Goal: Task Accomplishment & Management: Manage account settings

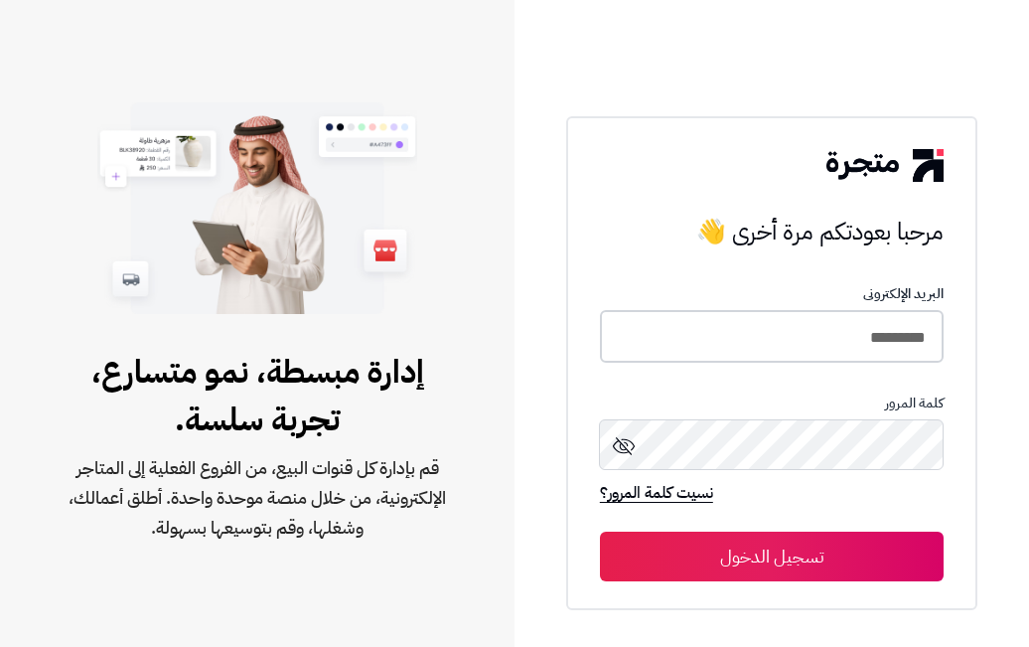
type input "*********"
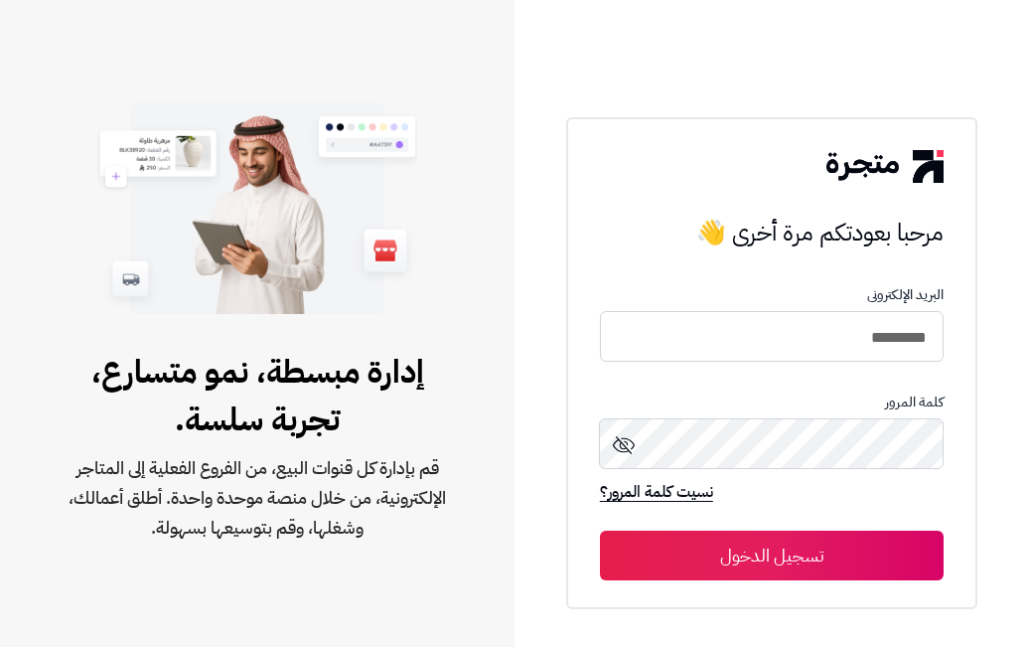
click at [772, 555] on button "تسجيل الدخول" at bounding box center [772, 555] width 344 height 50
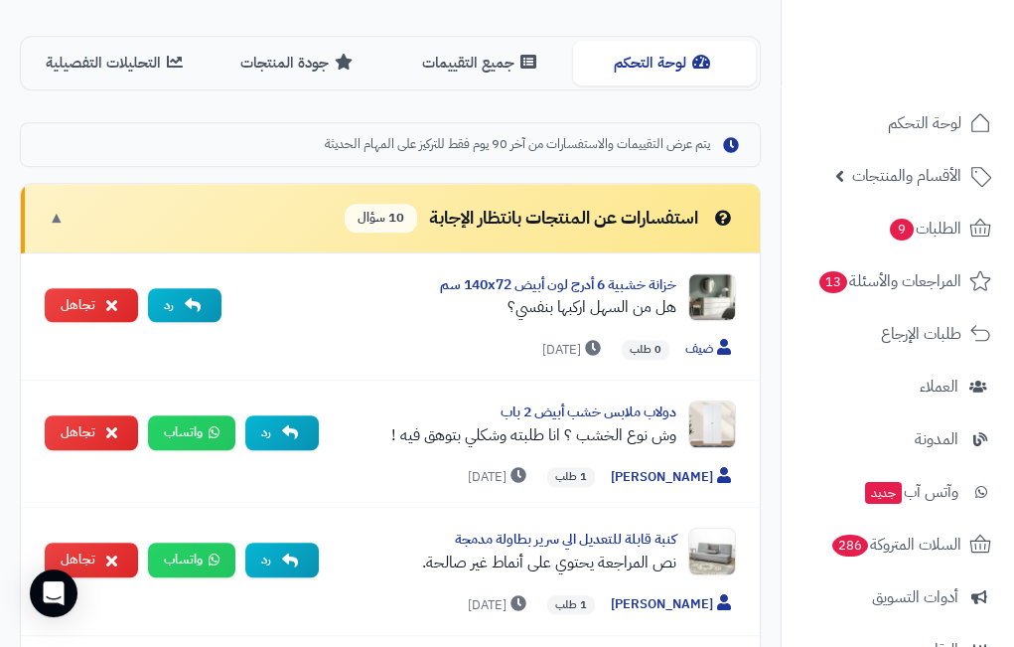
scroll to position [853, 0]
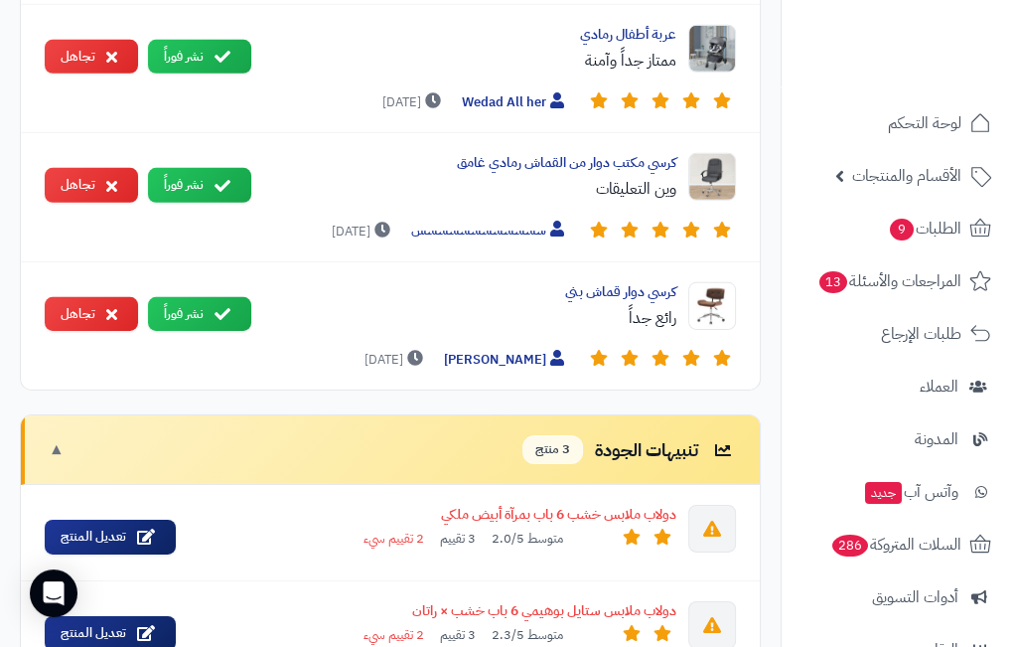
scroll to position [4371, 0]
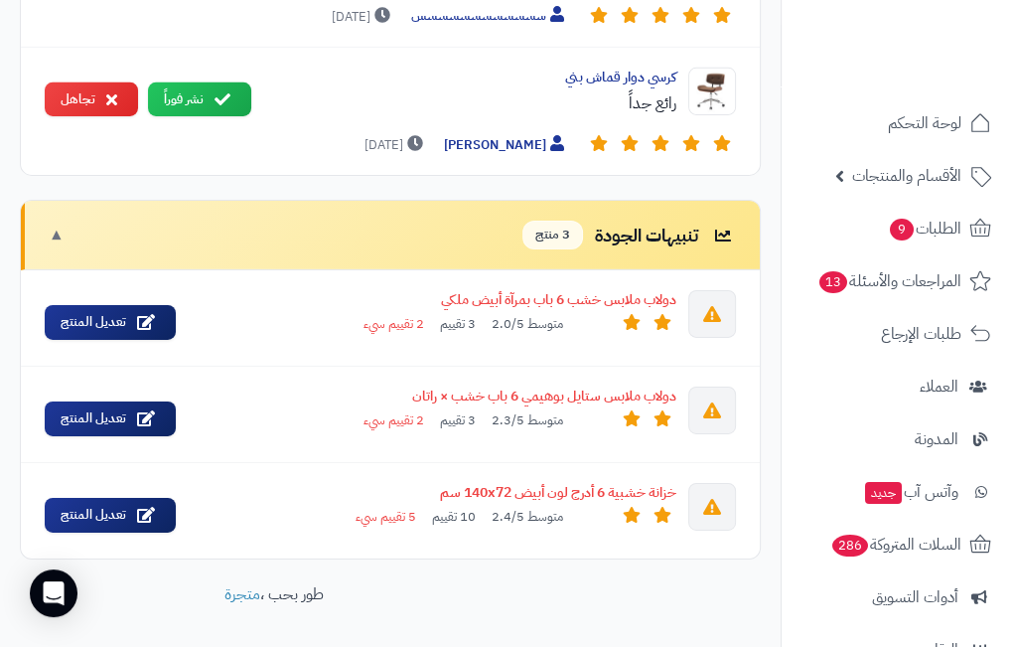
scroll to position [4371, 0]
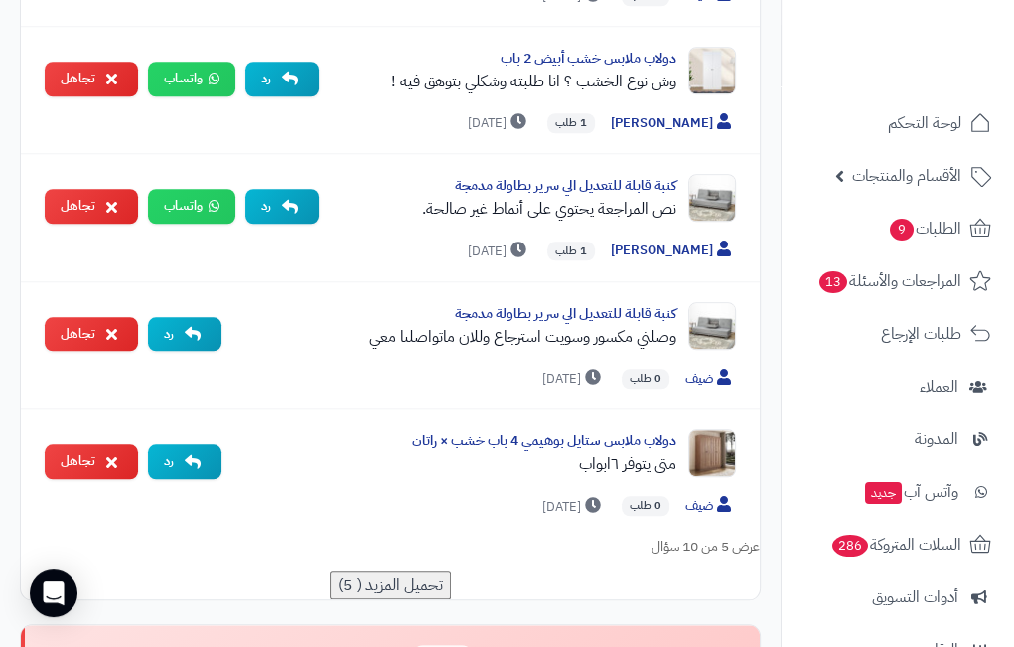
scroll to position [1216, 0]
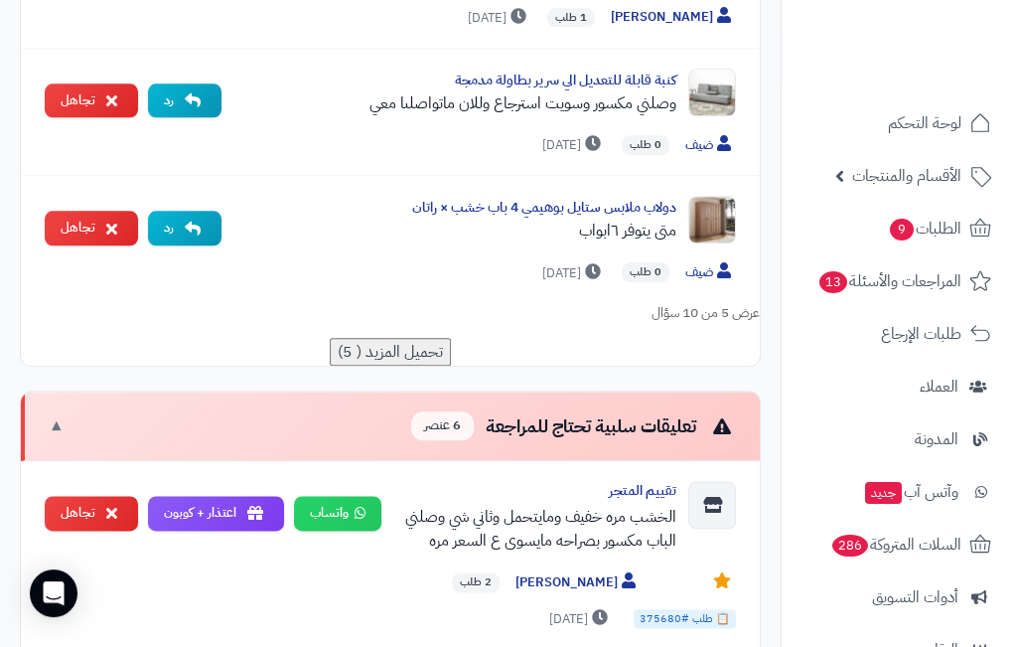
scroll to position [1413, 0]
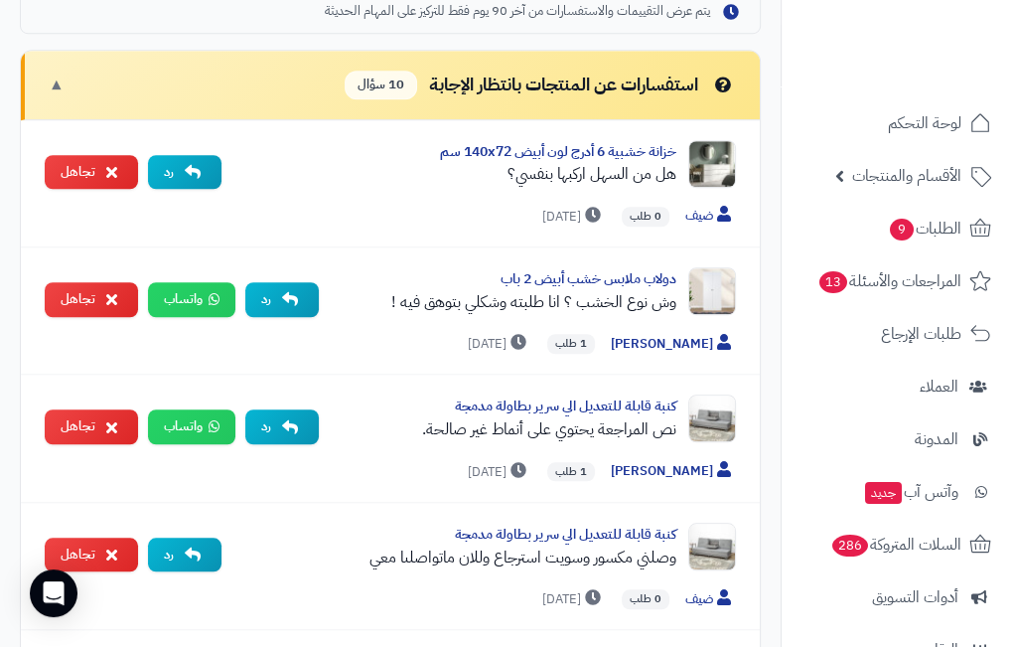
scroll to position [982, 0]
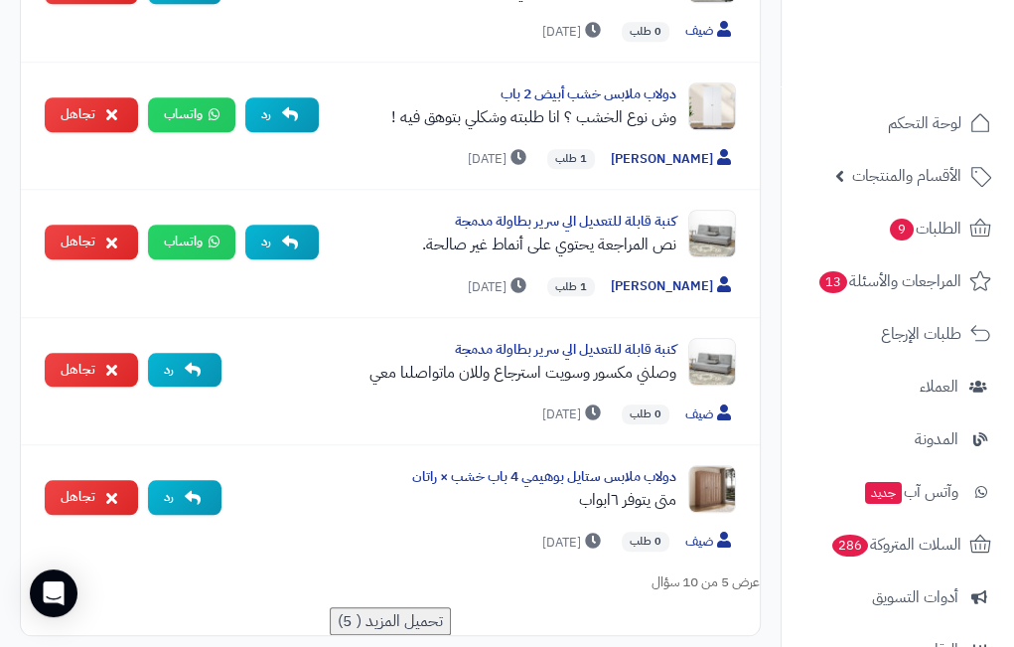
scroll to position [1168, 0]
